Goal: Information Seeking & Learning: Learn about a topic

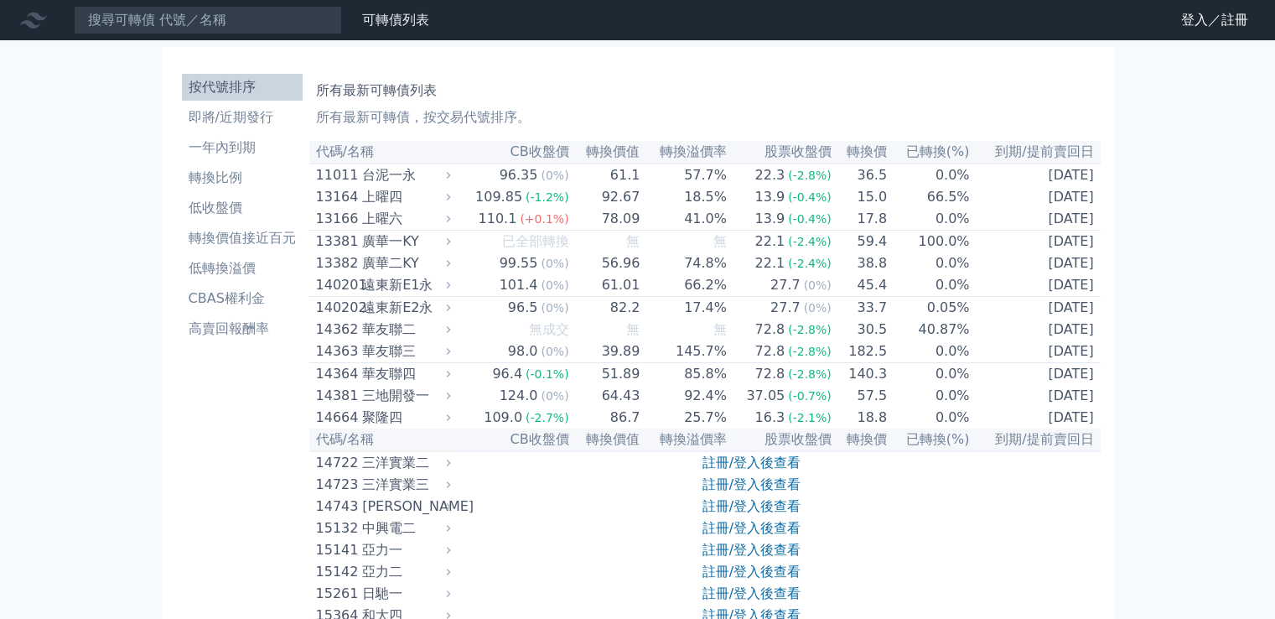
click at [258, 35] on nav "可轉債列表 財務數據 可轉債列表 財務數據 登入／註冊 登入／註冊" at bounding box center [637, 20] width 1275 height 40
click at [288, 22] on input at bounding box center [208, 20] width 268 height 29
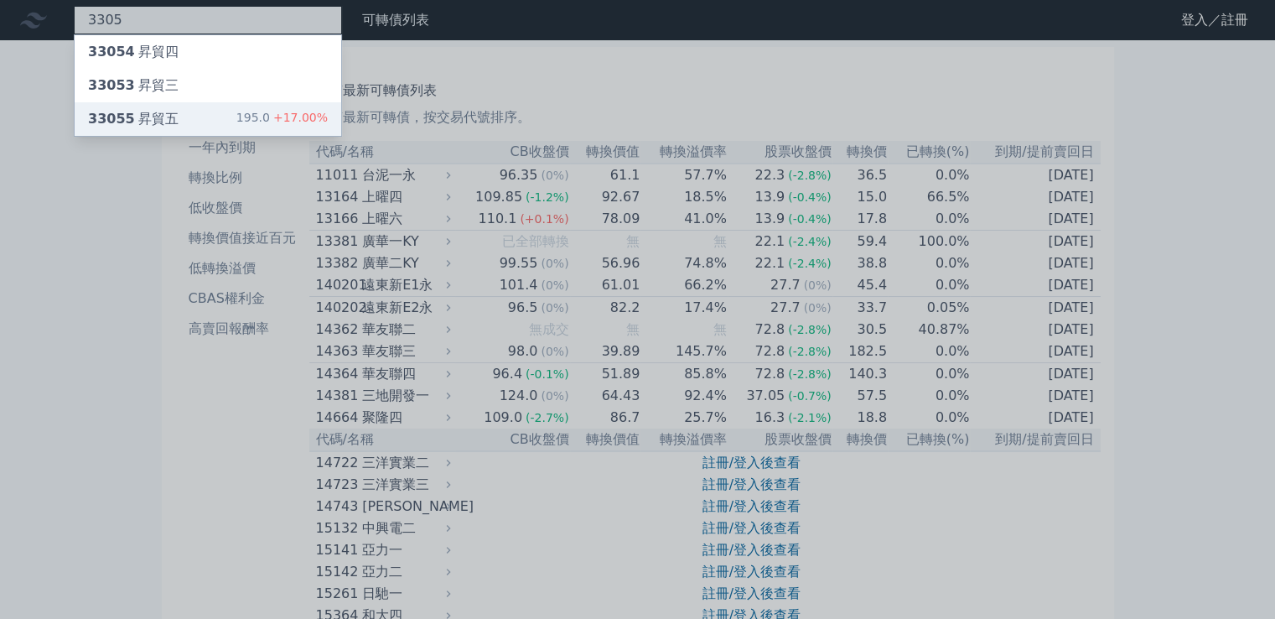
type input "3305"
click at [186, 117] on div "33055 昇貿五 195.0 +17.00%" at bounding box center [208, 119] width 267 height 34
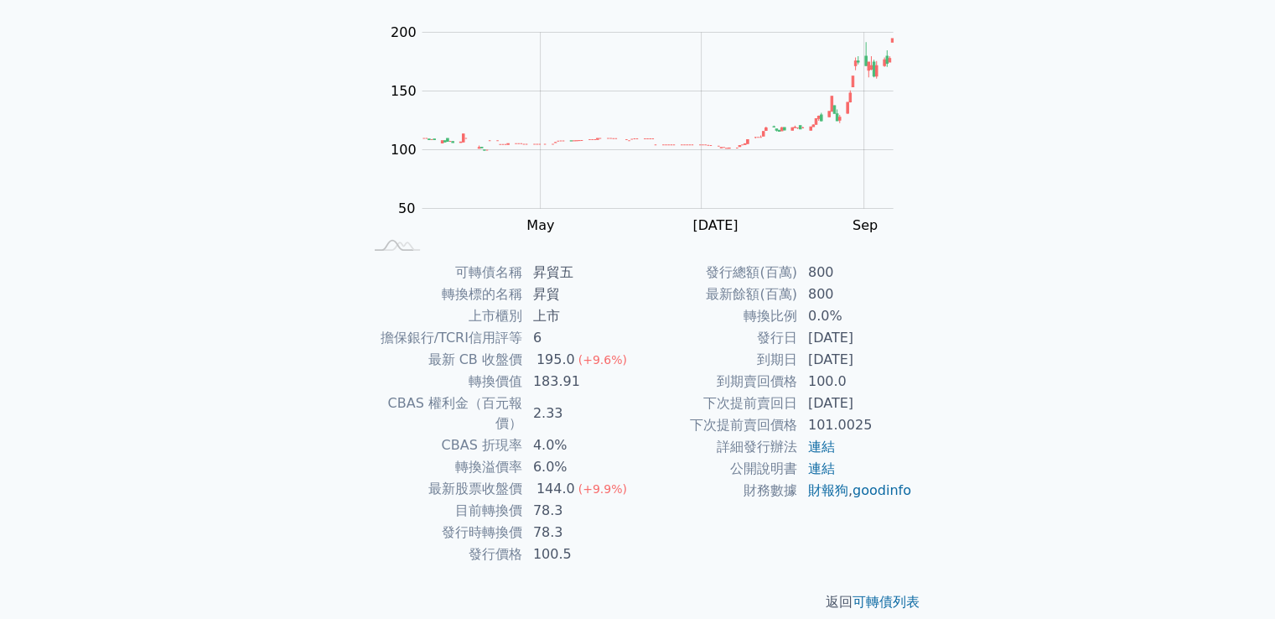
scroll to position [158, 0]
drag, startPoint x: 530, startPoint y: 399, endPoint x: 604, endPoint y: 400, distance: 73.8
click at [604, 400] on td "2.33" at bounding box center [580, 413] width 115 height 42
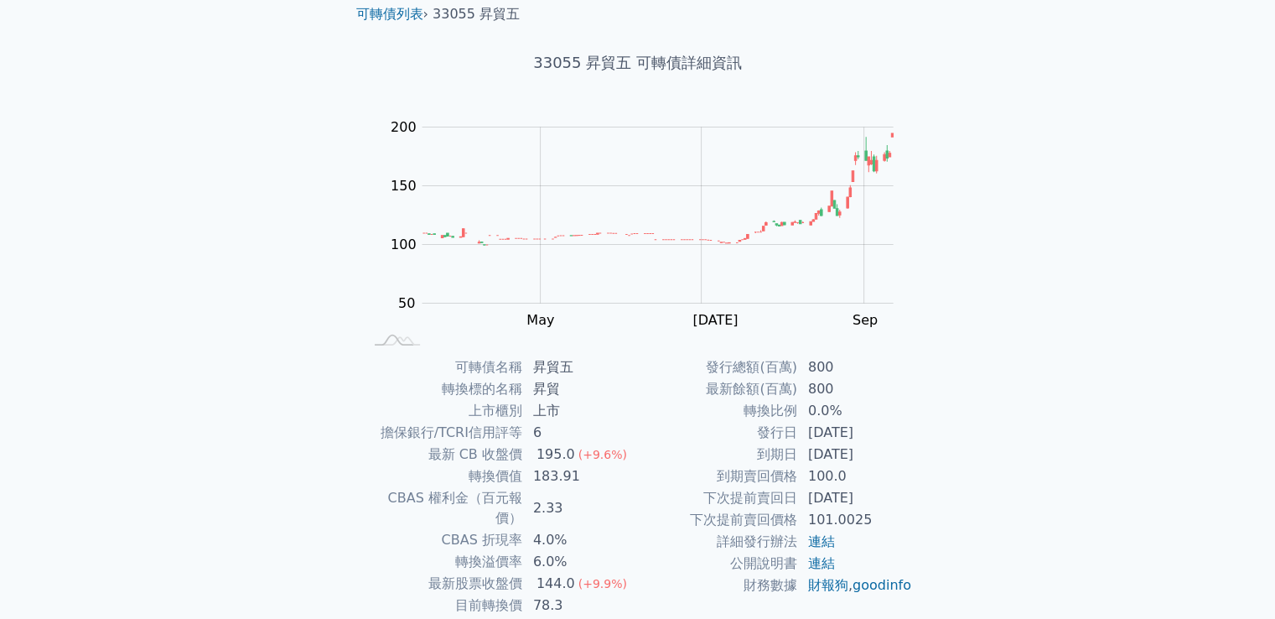
scroll to position [0, 0]
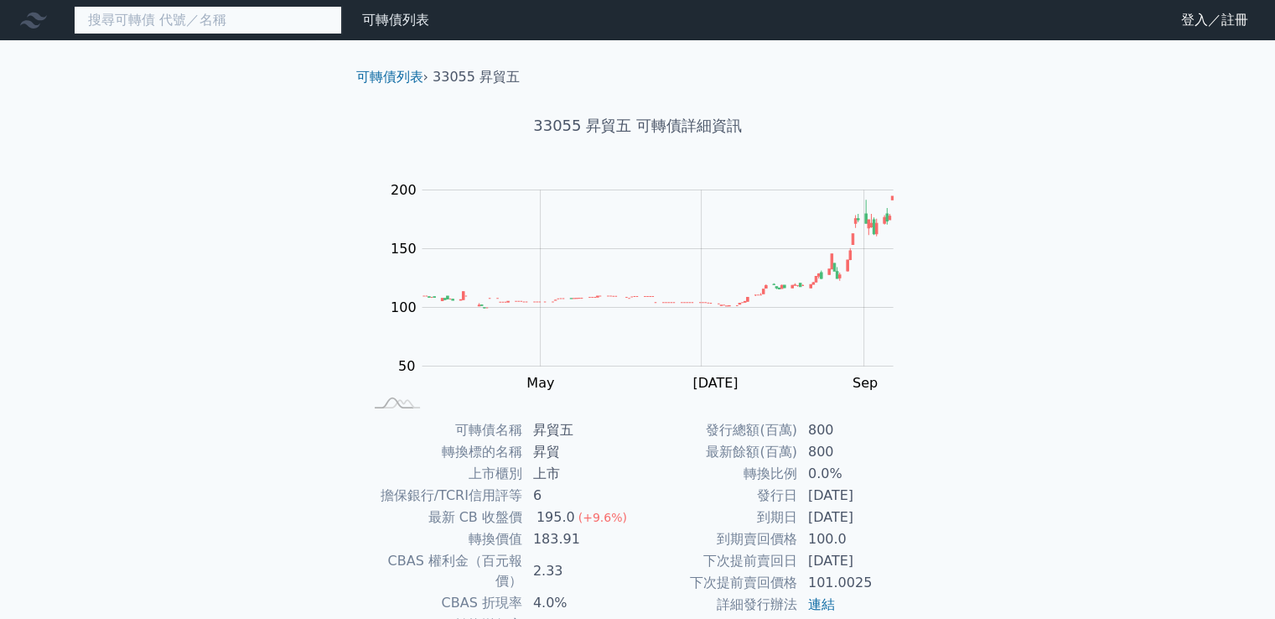
click at [150, 17] on input at bounding box center [208, 20] width 268 height 29
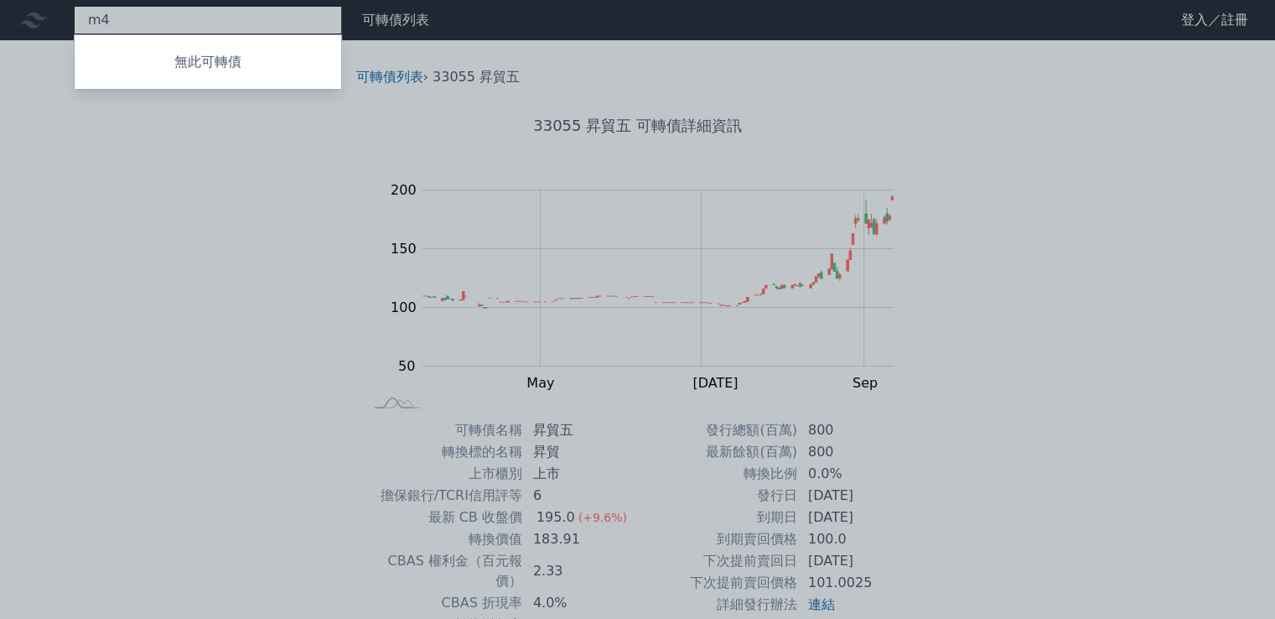
type input "m"
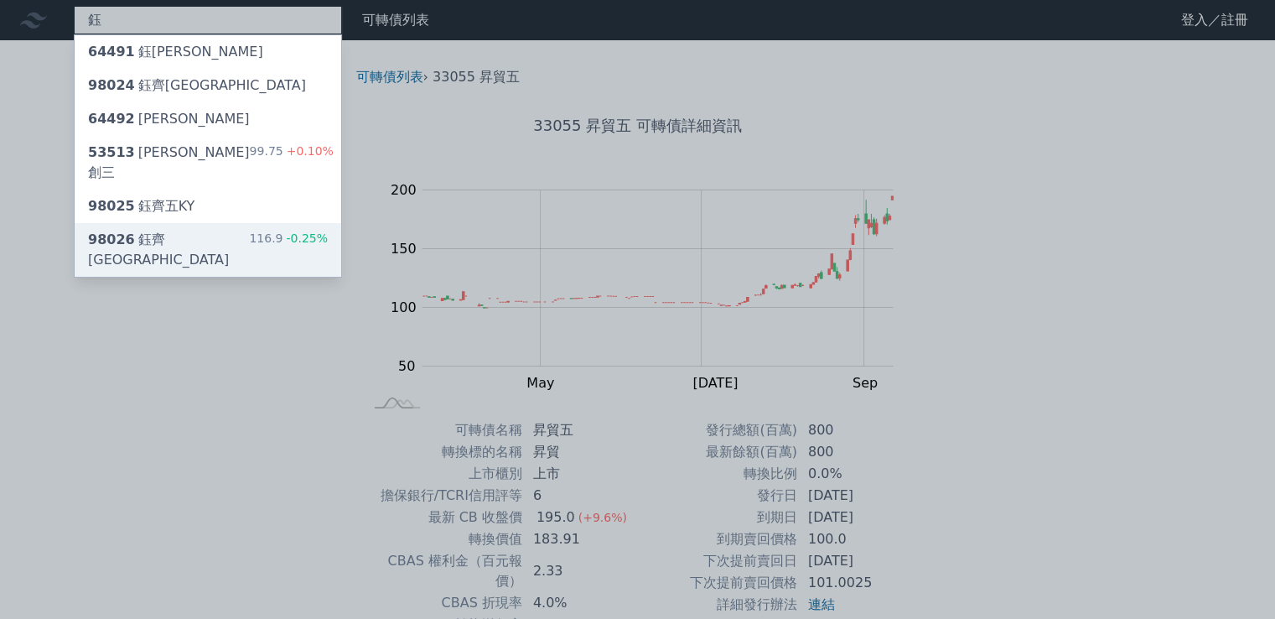
type input "鈺"
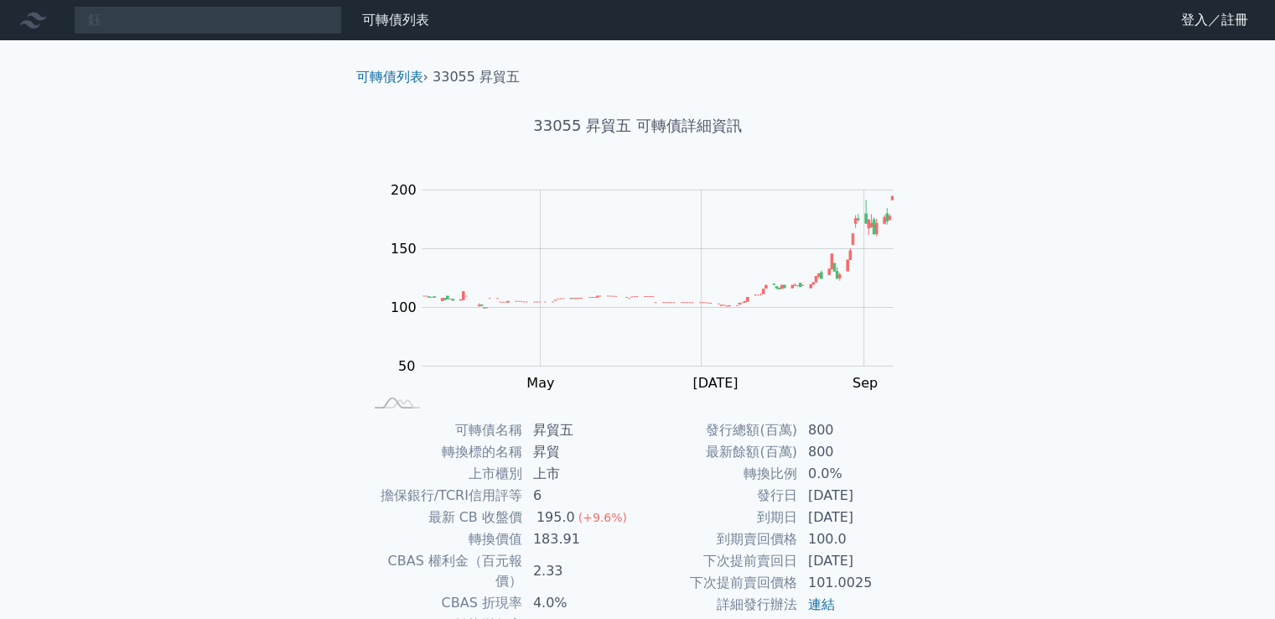
click at [176, 226] on div "鈺 可轉債列表 財務數據 可轉債列表 財務數據 登入／註冊 登入／註冊 可轉債列表 › 33055 昇貿五 33055 昇貿五 可轉債詳細資訊 Zoom Ou…" at bounding box center [637, 398] width 1275 height 797
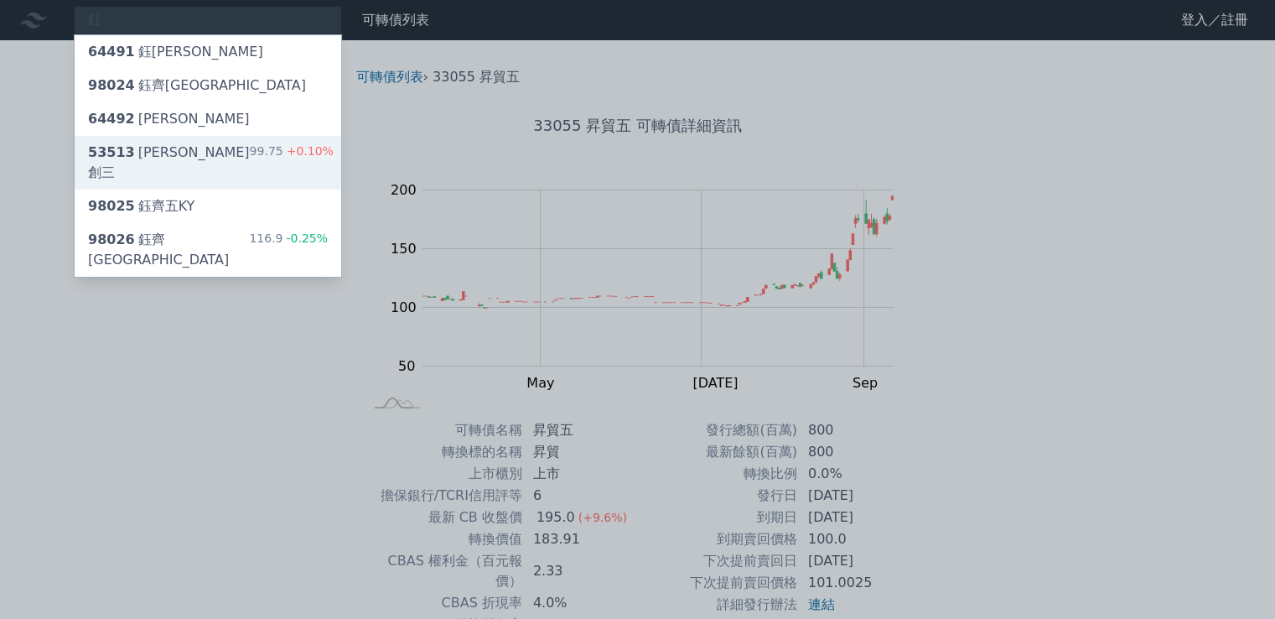
click at [195, 158] on div "53513 [PERSON_NAME]創三 99.75 +0.10%" at bounding box center [208, 163] width 267 height 54
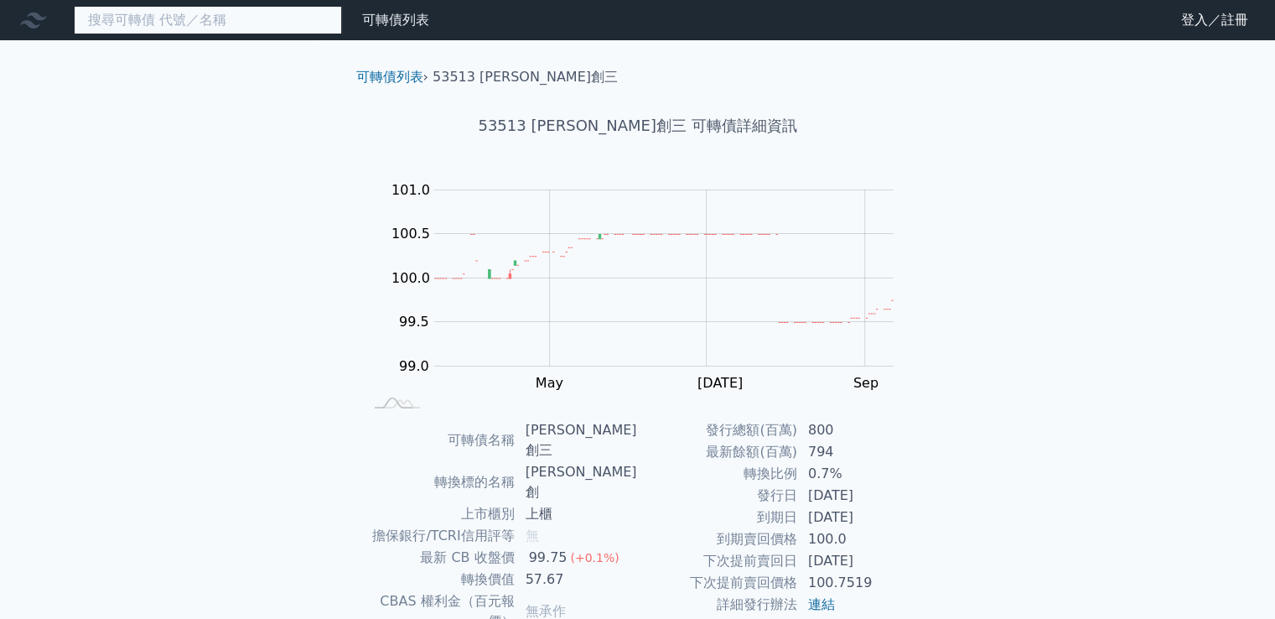
click at [266, 23] on input at bounding box center [208, 20] width 268 height 29
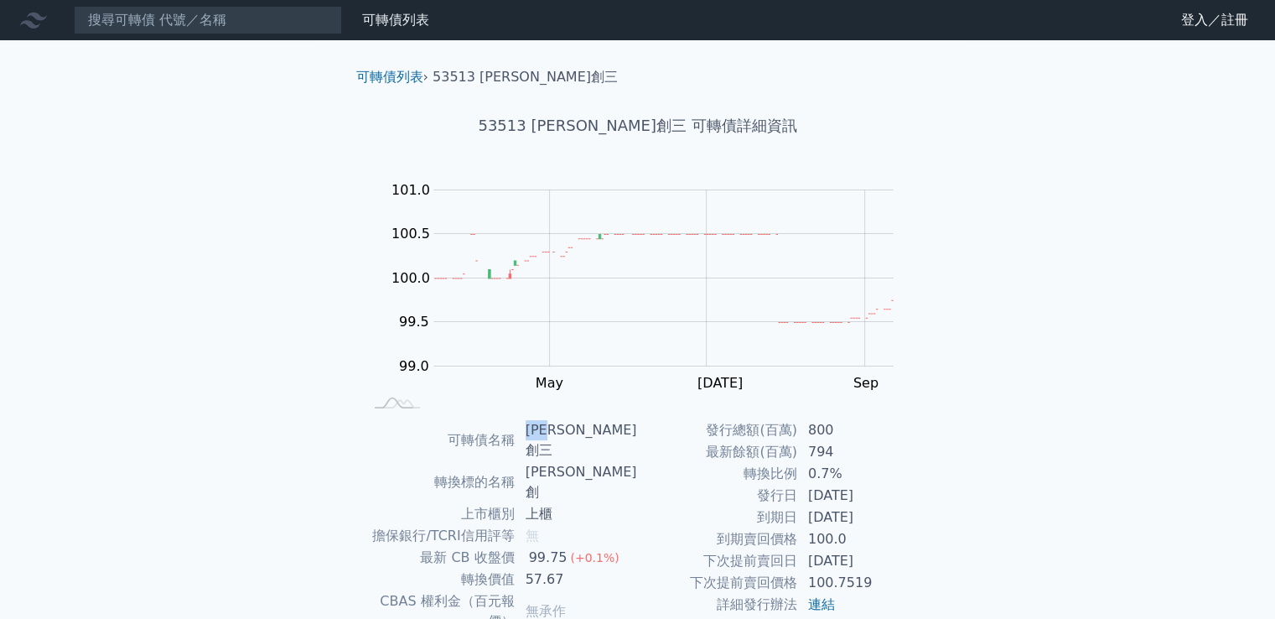
drag, startPoint x: 537, startPoint y: 423, endPoint x: 568, endPoint y: 422, distance: 31.1
click at [568, 422] on td "[PERSON_NAME]創三" at bounding box center [577, 440] width 122 height 42
copy td "[PERSON_NAME]創三"
